Goal: Task Accomplishment & Management: Manage account settings

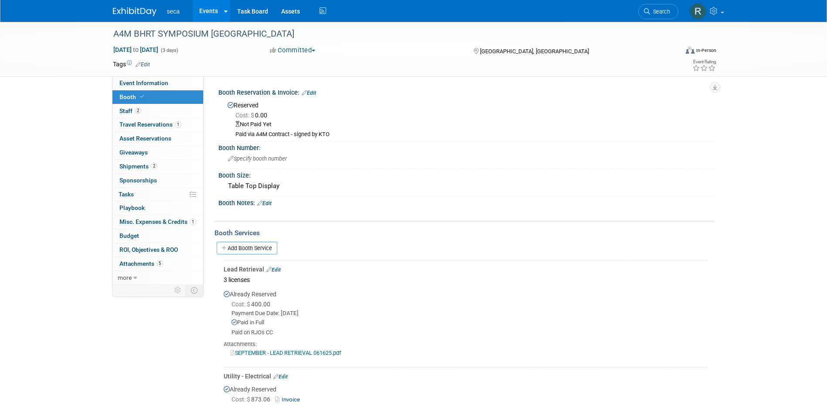
click at [207, 9] on link "Events" at bounding box center [209, 11] width 32 height 22
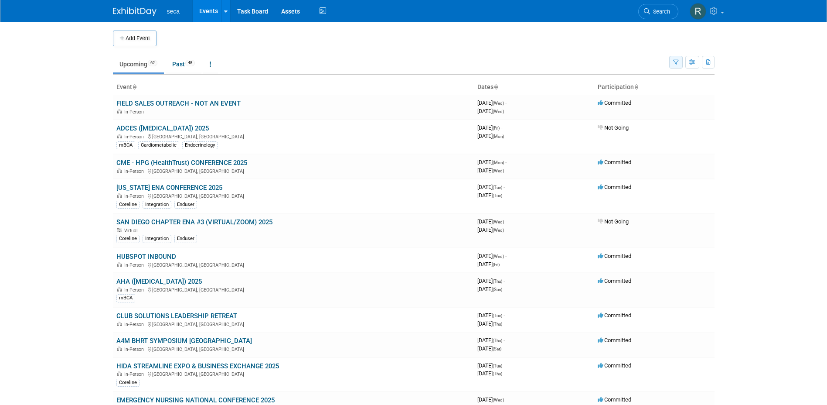
click at [674, 64] on icon "button" at bounding box center [676, 63] width 6 height 6
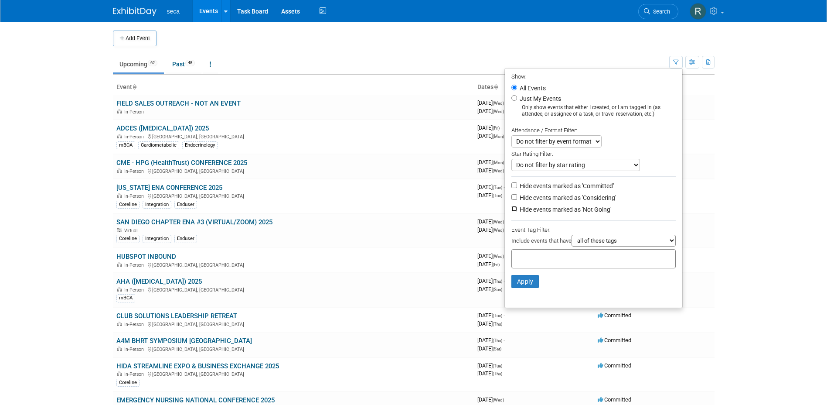
click at [512, 211] on input "Hide events marked as 'Not Going'" at bounding box center [515, 209] width 6 height 6
checkbox input "true"
click at [512, 199] on input "Hide events marked as 'Considering'" at bounding box center [515, 197] width 6 height 6
checkbox input "true"
click at [524, 283] on button "Apply" at bounding box center [526, 281] width 28 height 13
